Goal: Information Seeking & Learning: Find specific fact

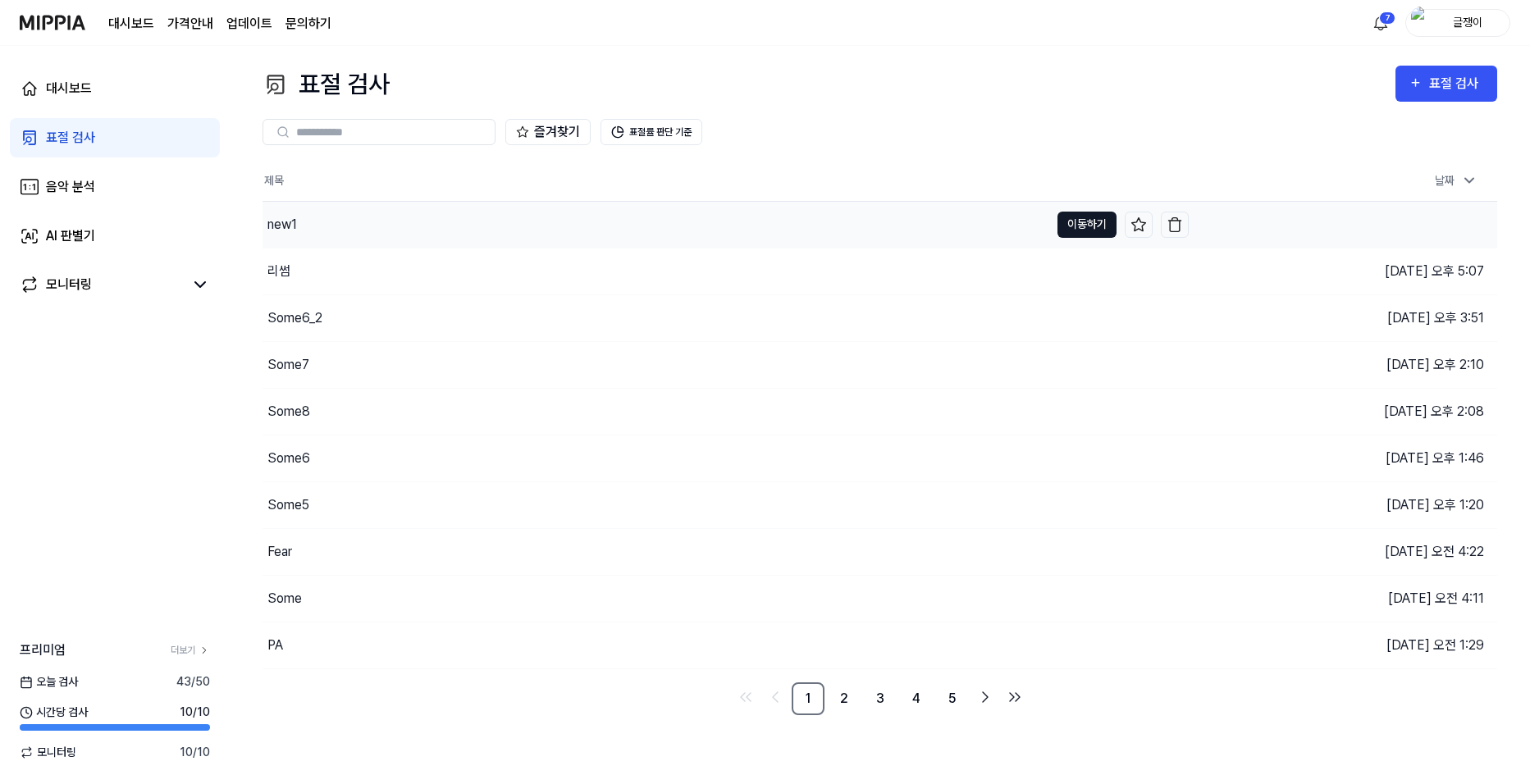
click at [1077, 221] on button "이동하기" at bounding box center [1087, 224] width 59 height 27
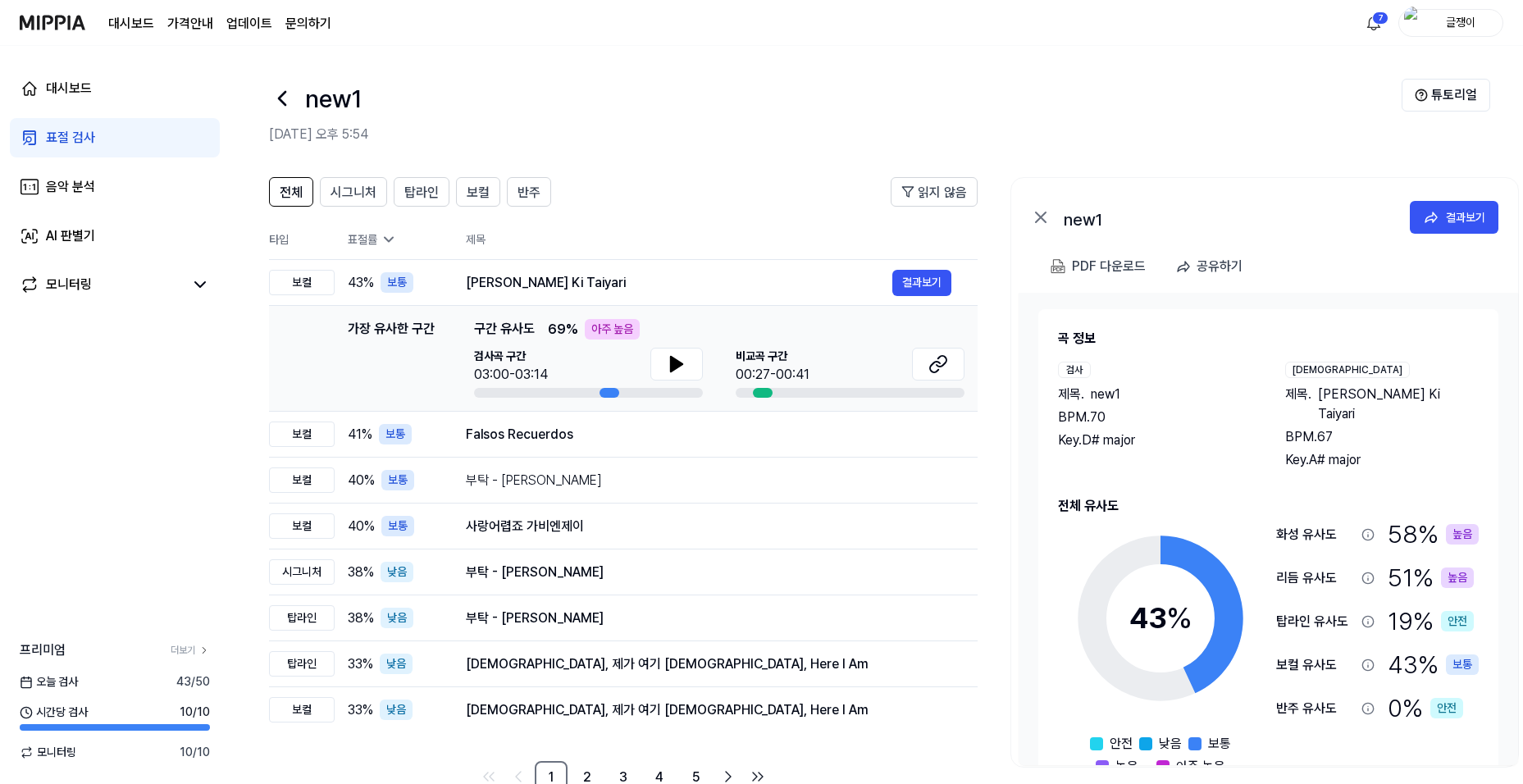
click at [78, 139] on div "표절 검사" at bounding box center [70, 137] width 49 height 20
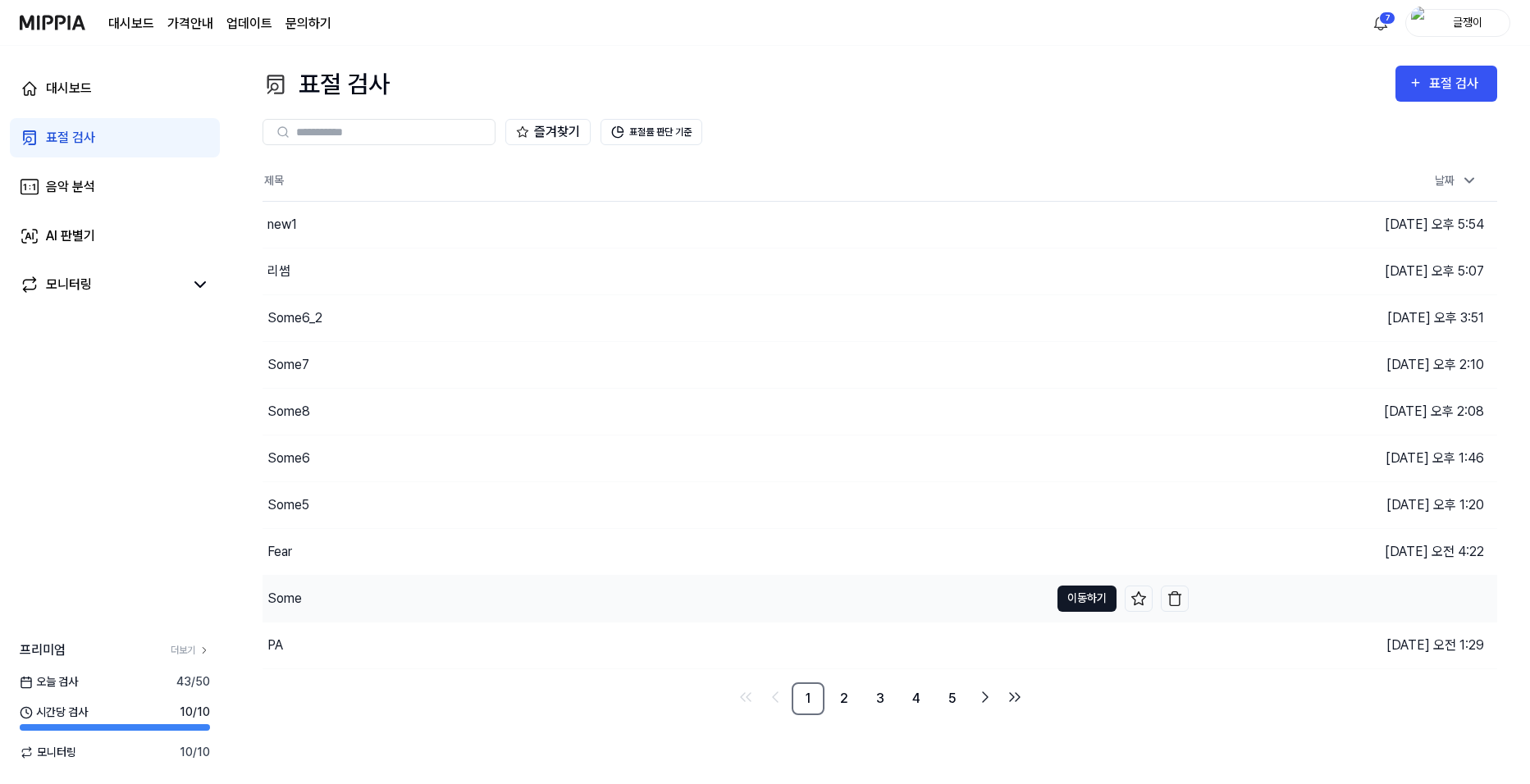
click at [1075, 593] on button "이동하기" at bounding box center [1087, 598] width 59 height 27
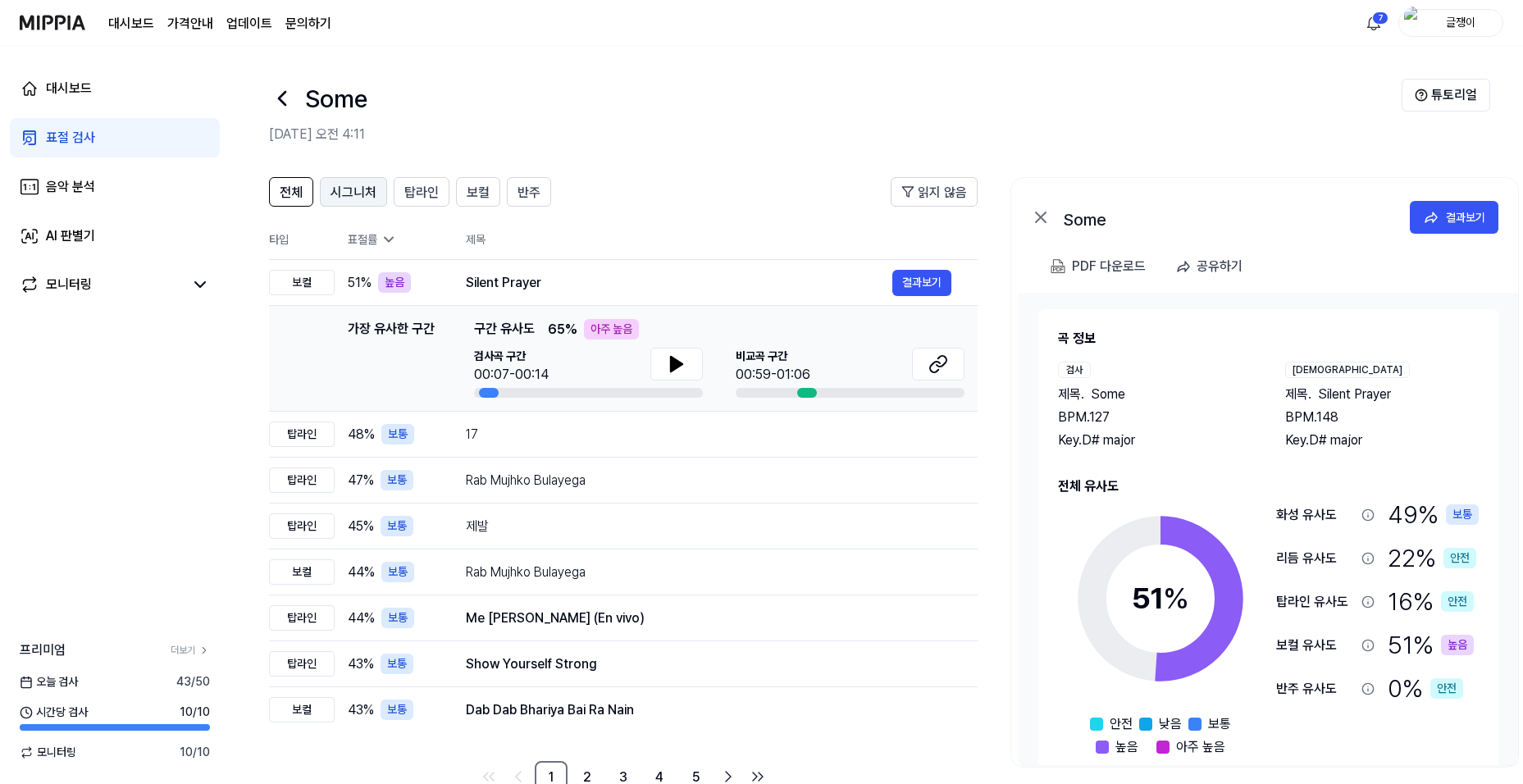
click at [357, 188] on span "시그니처" at bounding box center [353, 192] width 45 height 20
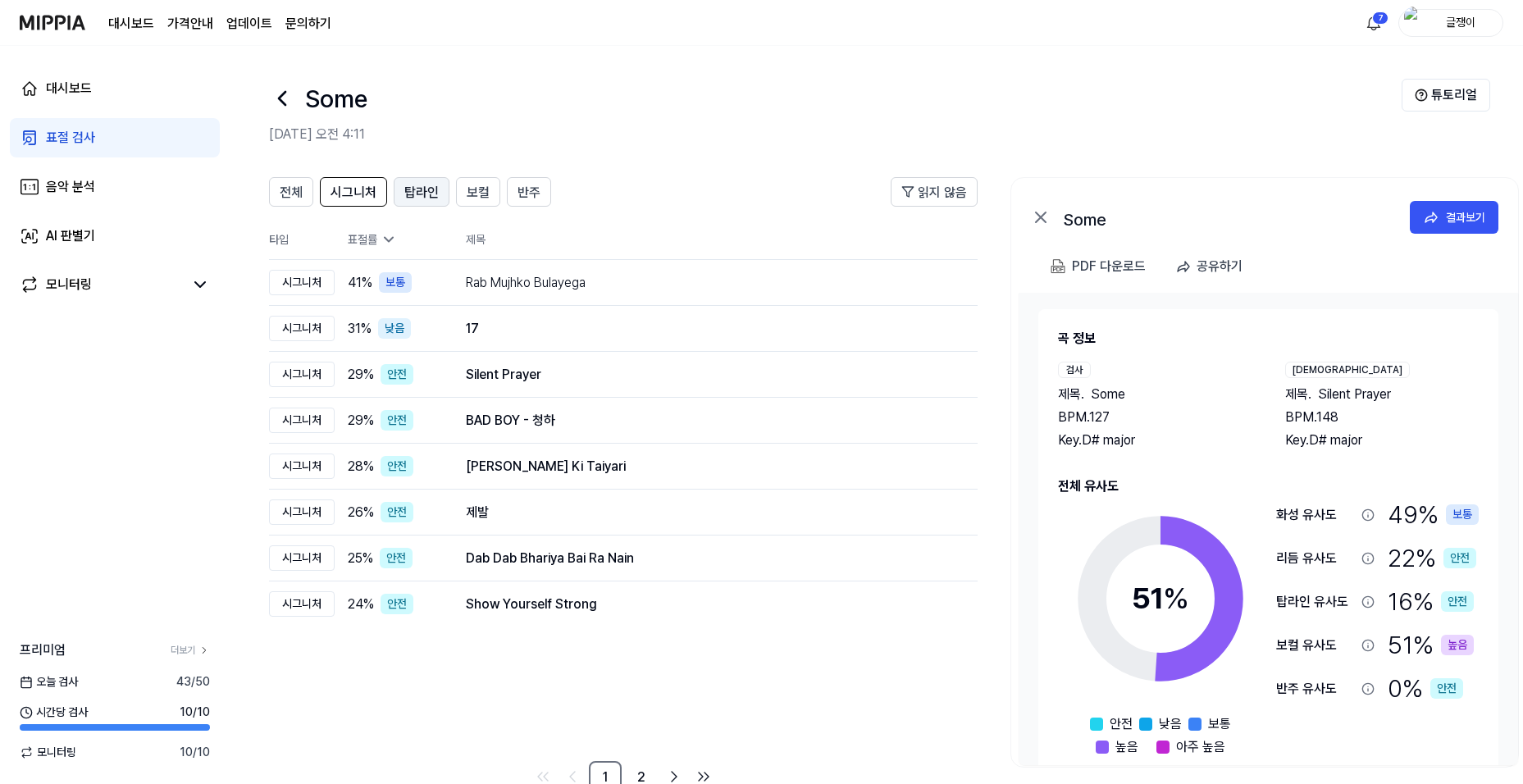
click at [416, 190] on span "탑라인" at bounding box center [421, 192] width 34 height 20
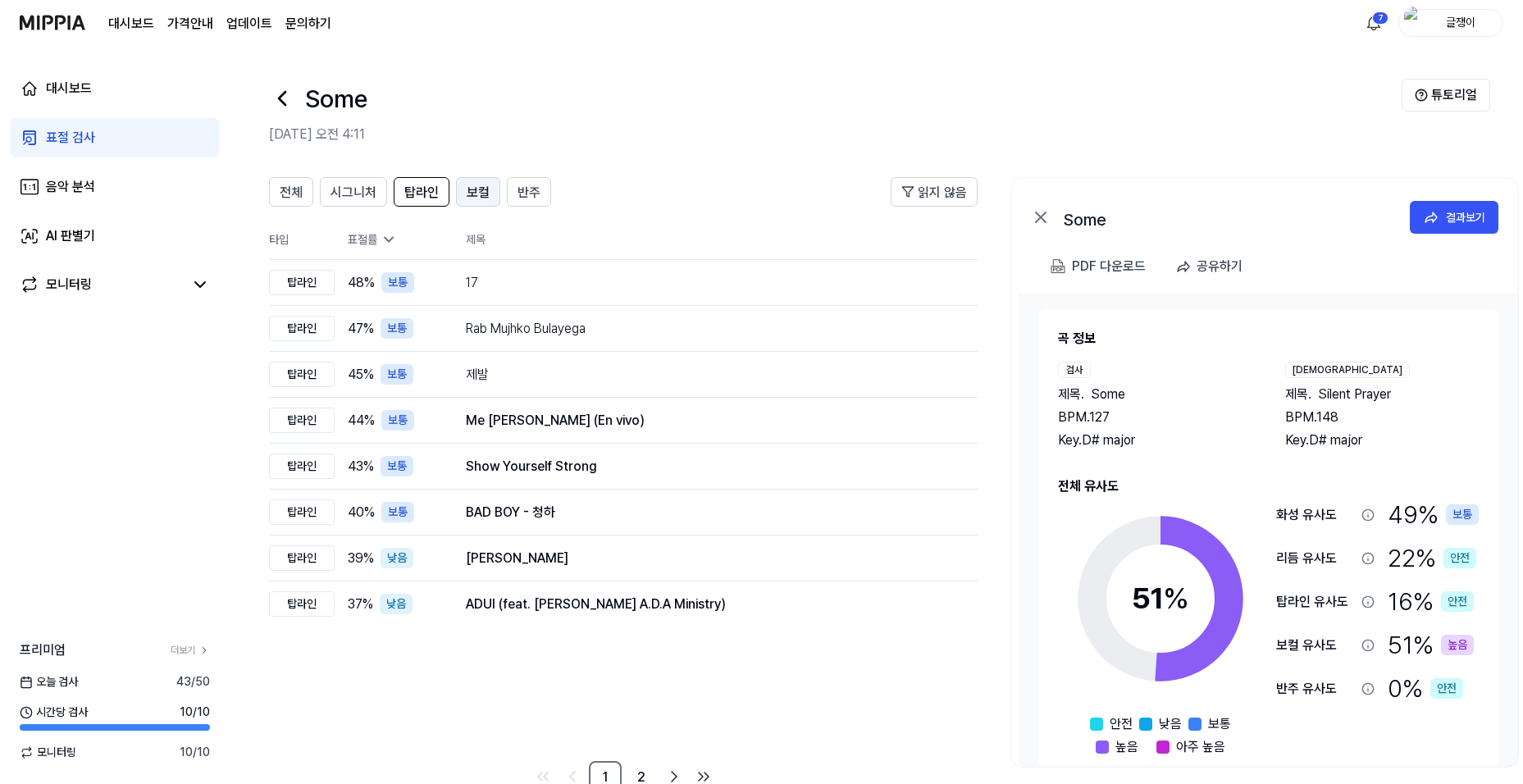
click at [474, 187] on span "보컬" at bounding box center [478, 192] width 23 height 20
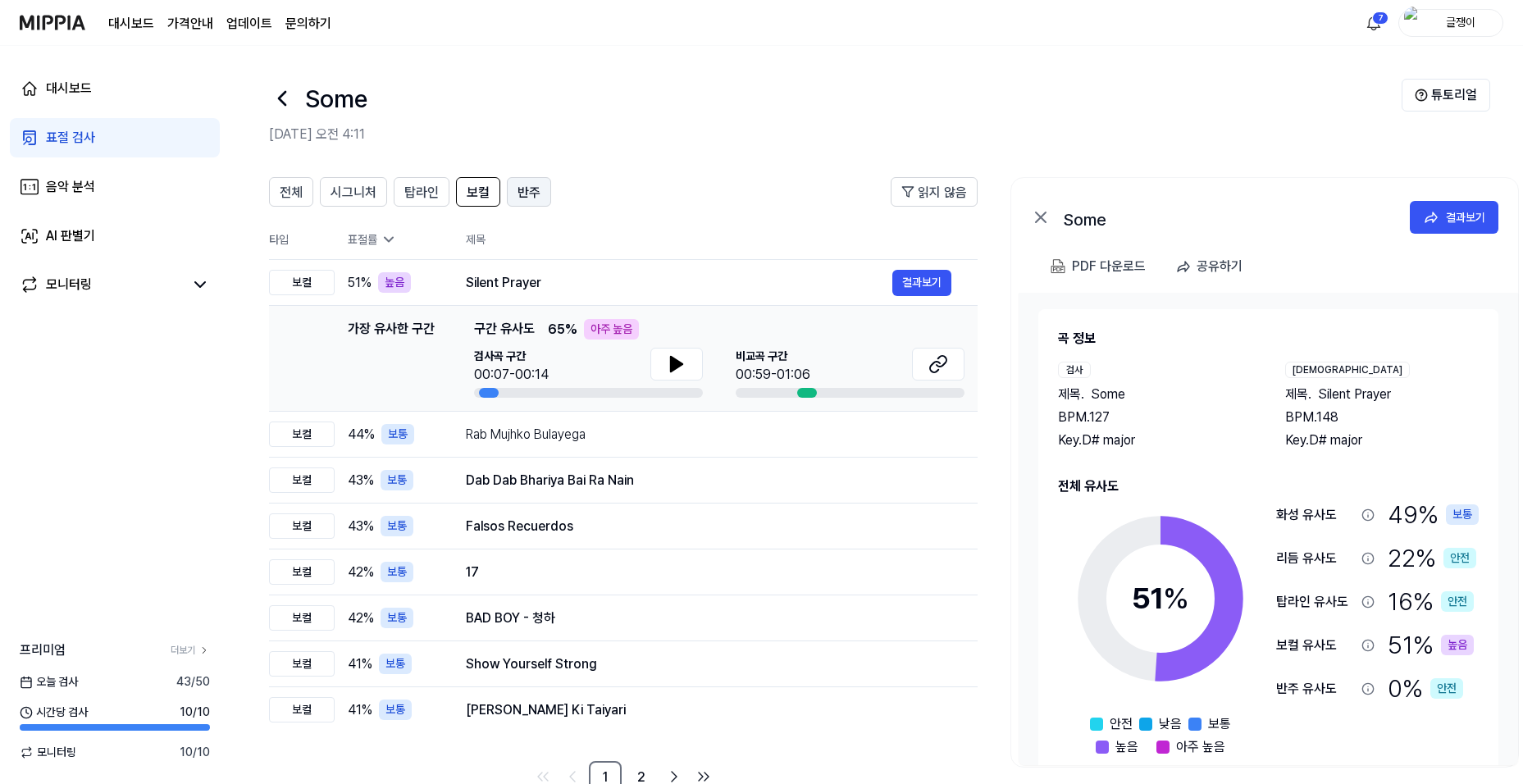
click at [529, 191] on span "반주" at bounding box center [529, 192] width 23 height 20
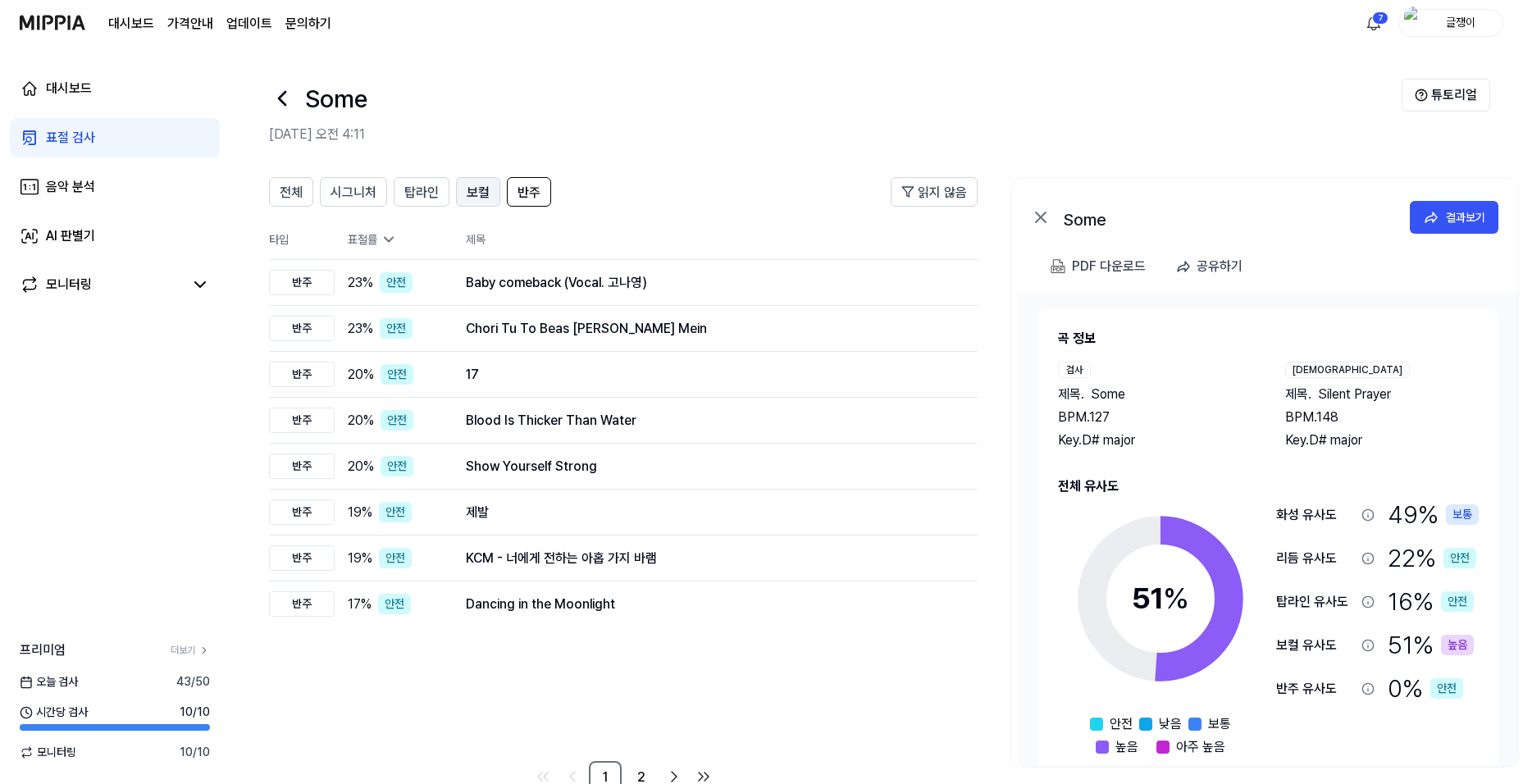
click at [473, 191] on span "보컬" at bounding box center [478, 192] width 23 height 20
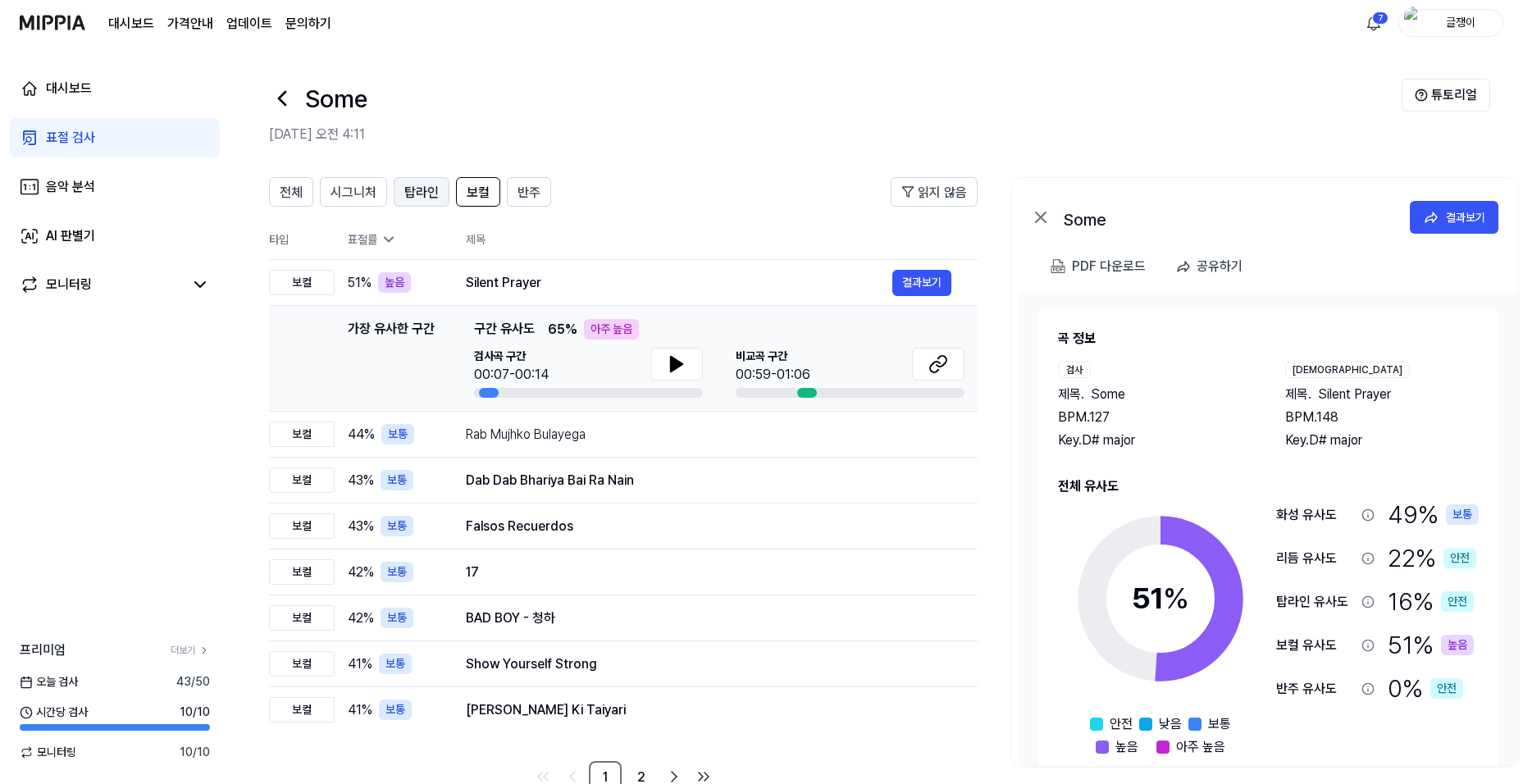
click at [418, 192] on span "탑라인" at bounding box center [421, 192] width 34 height 20
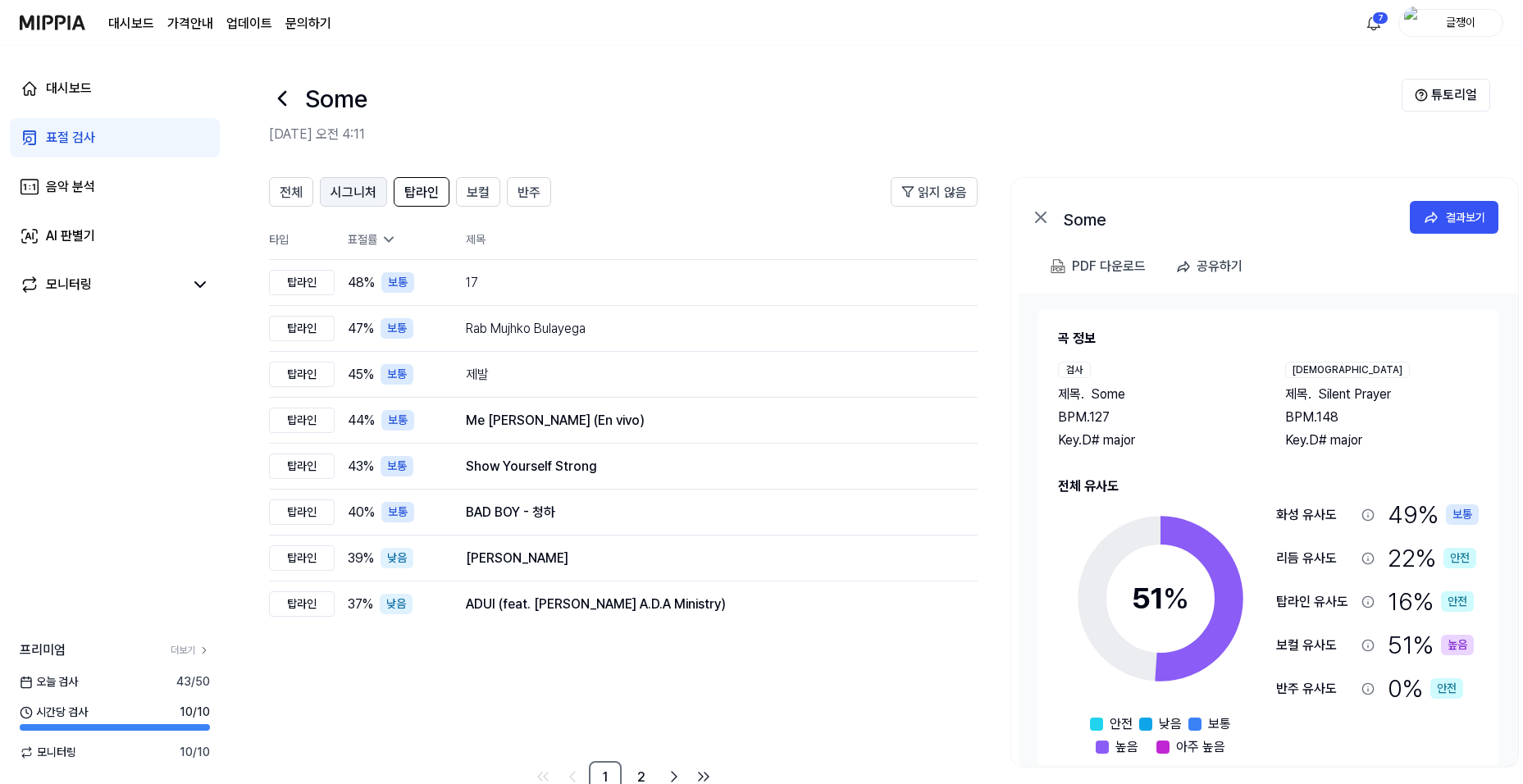
click at [357, 185] on span "시그니처" at bounding box center [353, 192] width 45 height 20
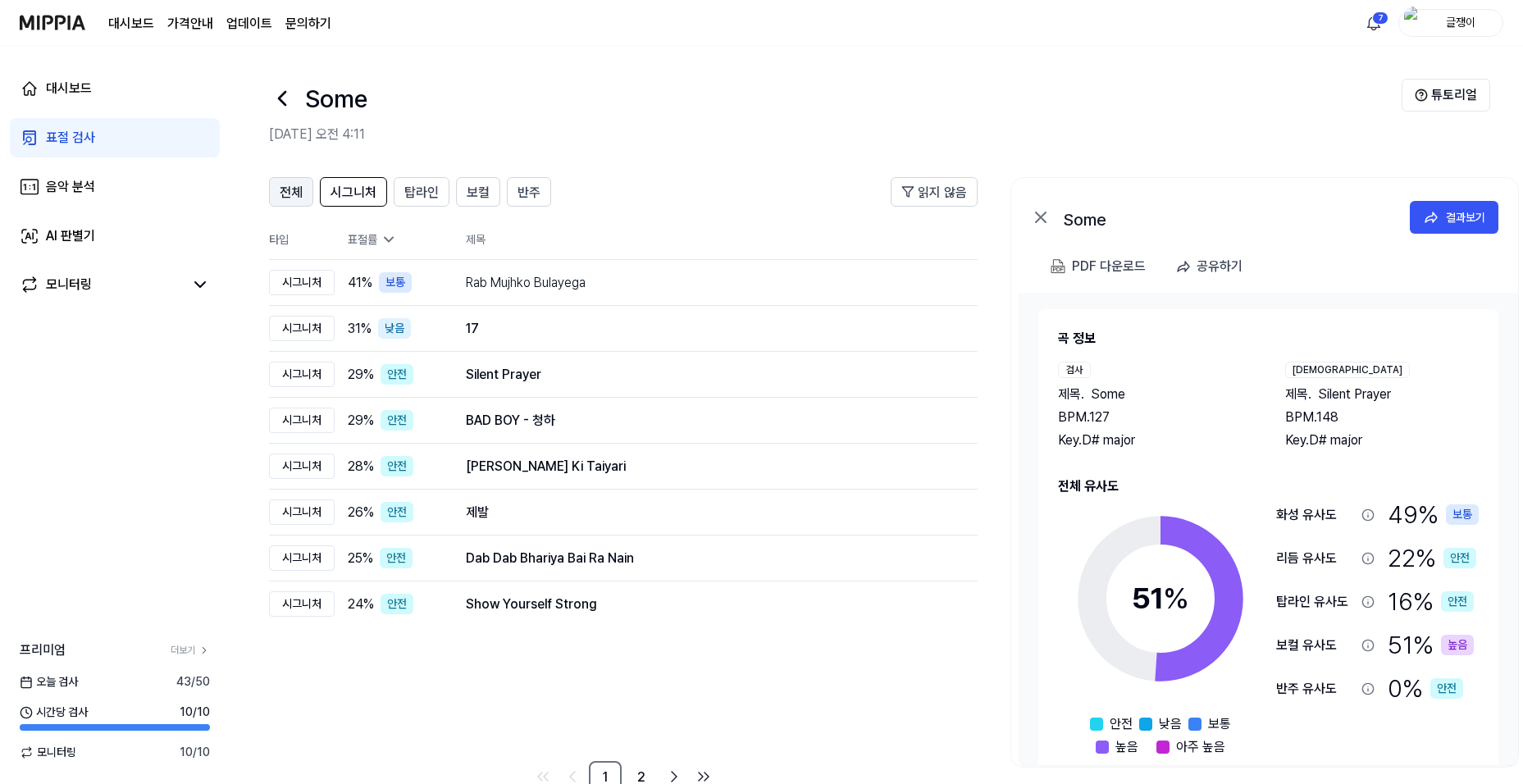
click at [289, 187] on span "전체" at bounding box center [291, 192] width 23 height 20
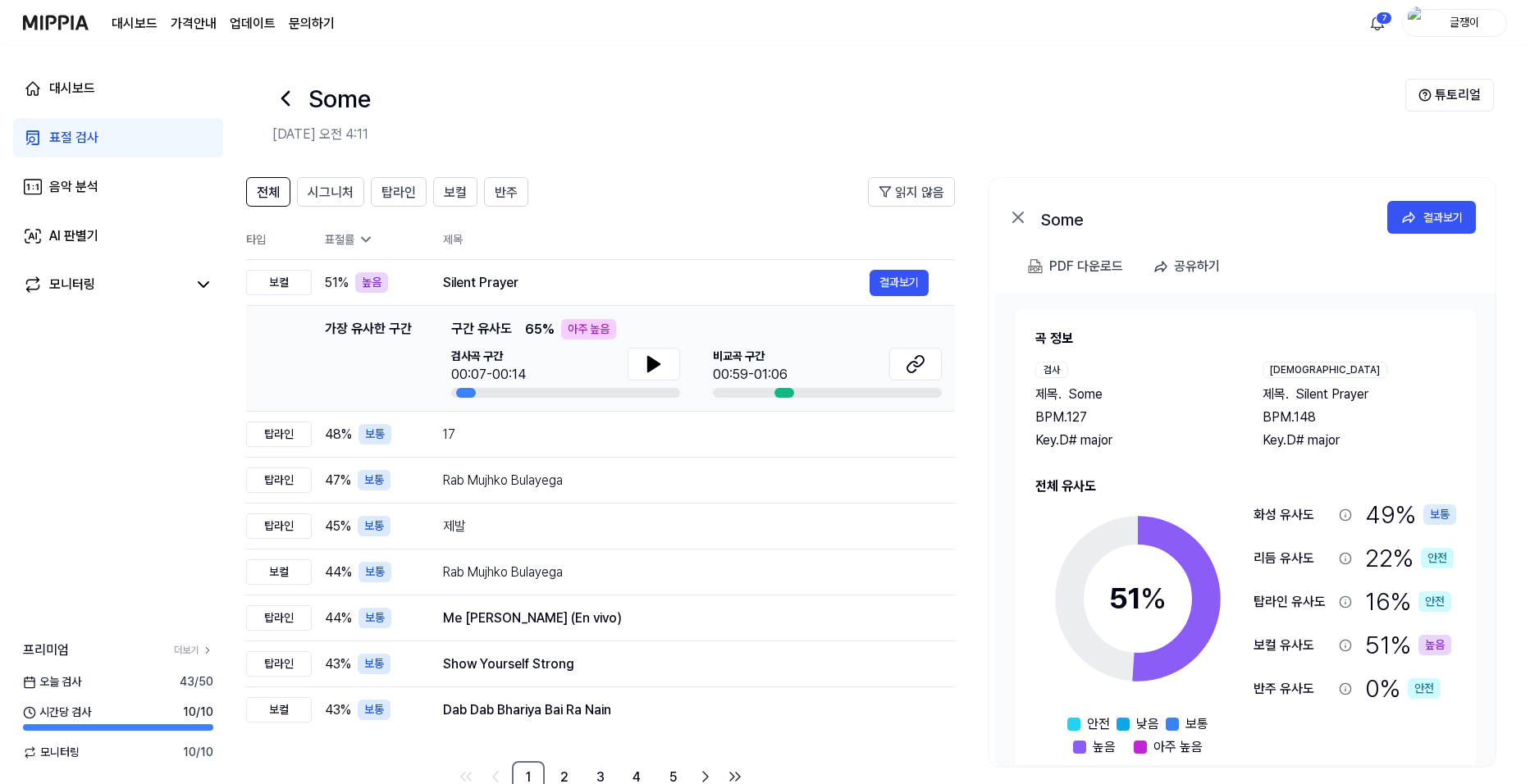
scroll to position [0, 28]
drag, startPoint x: 1152, startPoint y: 448, endPoint x: 1048, endPoint y: 429, distance: 105.7
click at [1048, 429] on div "제목 . Some BPM. 127 Key. D# major" at bounding box center [1126, 417] width 194 height 65
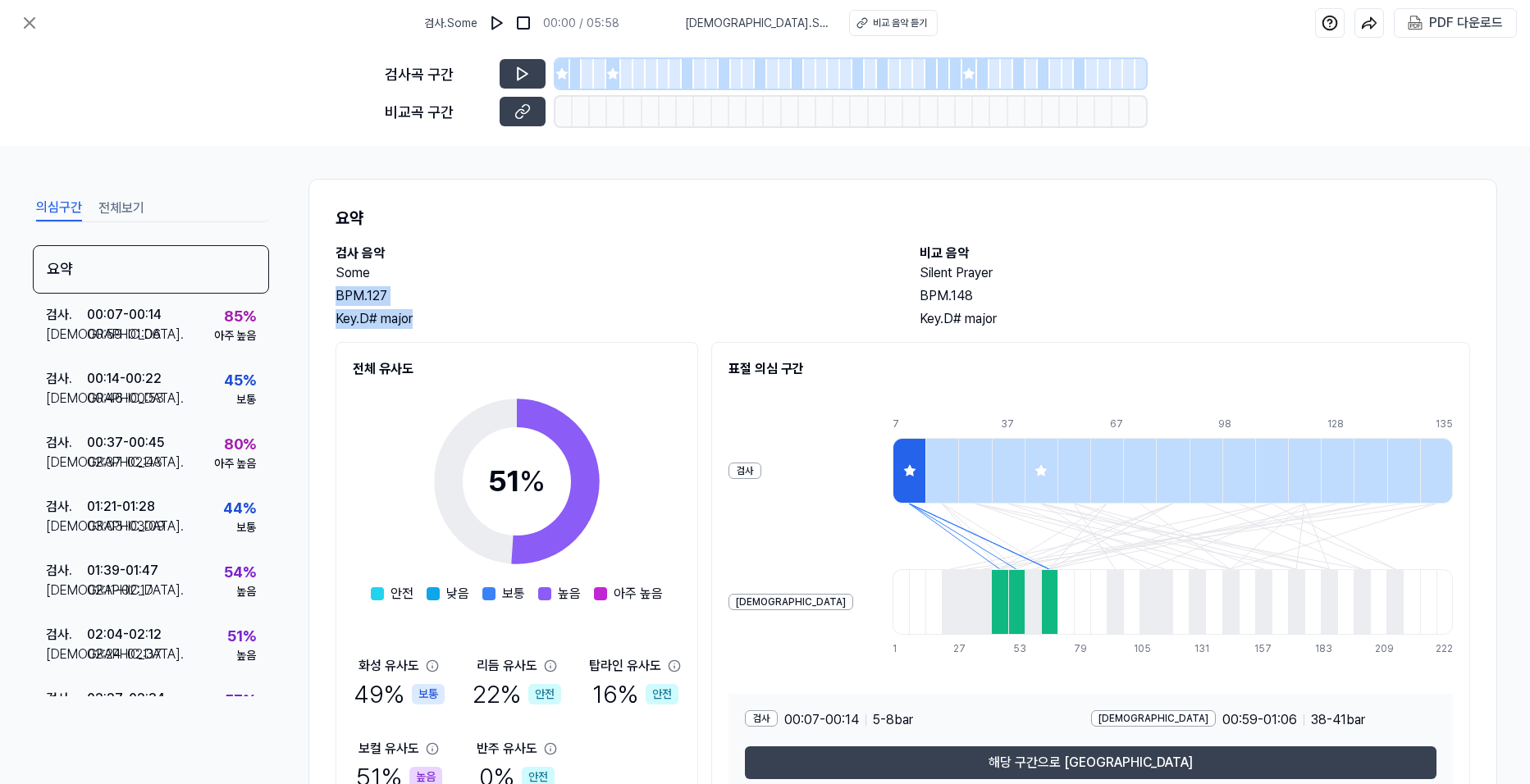
drag, startPoint x: 415, startPoint y: 321, endPoint x: 339, endPoint y: 301, distance: 78.6
click at [339, 301] on div "Some BPM. 127 Key. D# major" at bounding box center [611, 295] width 551 height 65
drag, startPoint x: 339, startPoint y: 301, endPoint x: 357, endPoint y: 317, distance: 24.1
copy div "BPM. 127 Key. D# major"
